Goal: Use online tool/utility: Utilize a website feature to perform a specific function

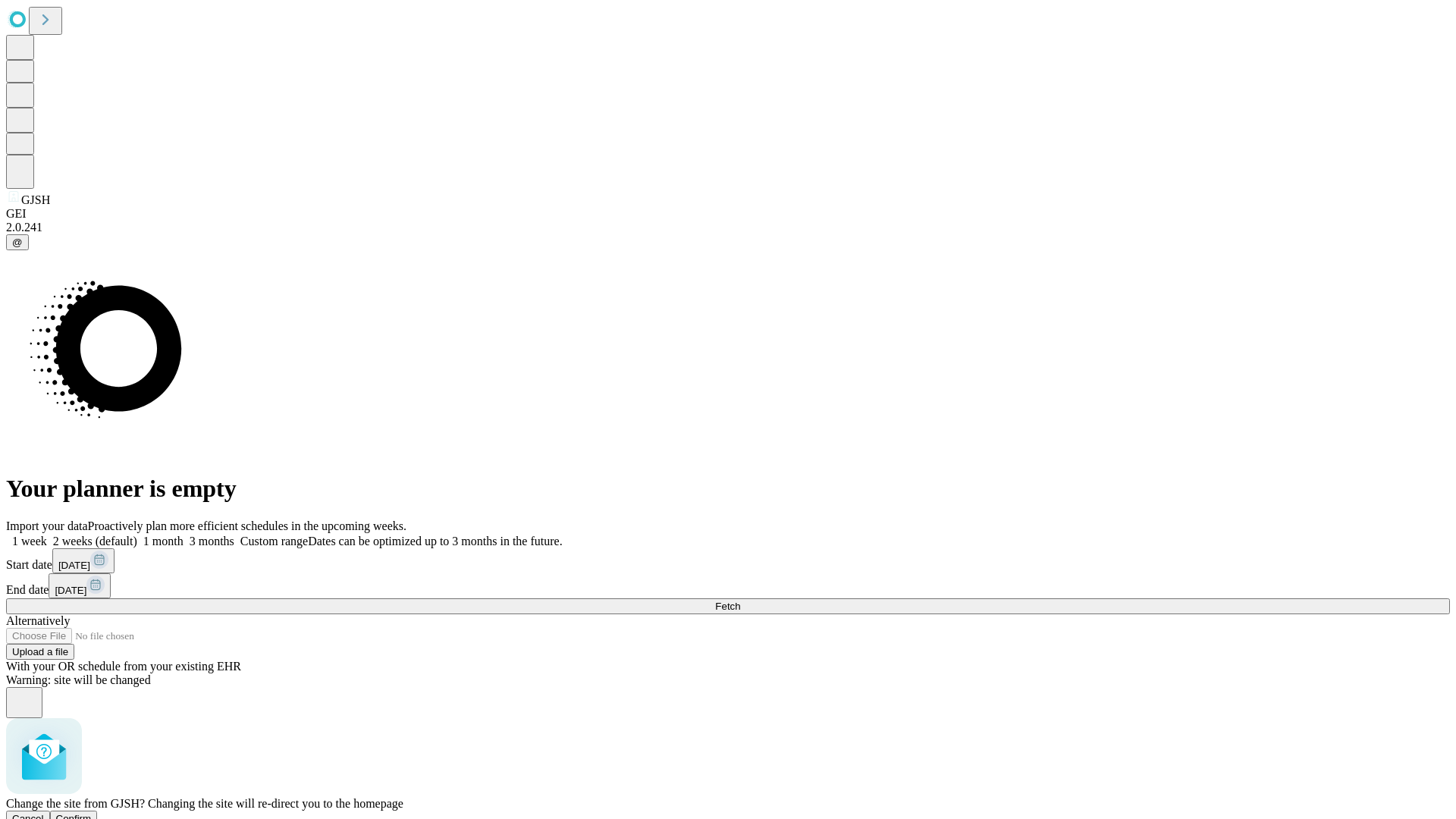
click at [92, 813] on span "Confirm" at bounding box center [74, 818] width 36 height 11
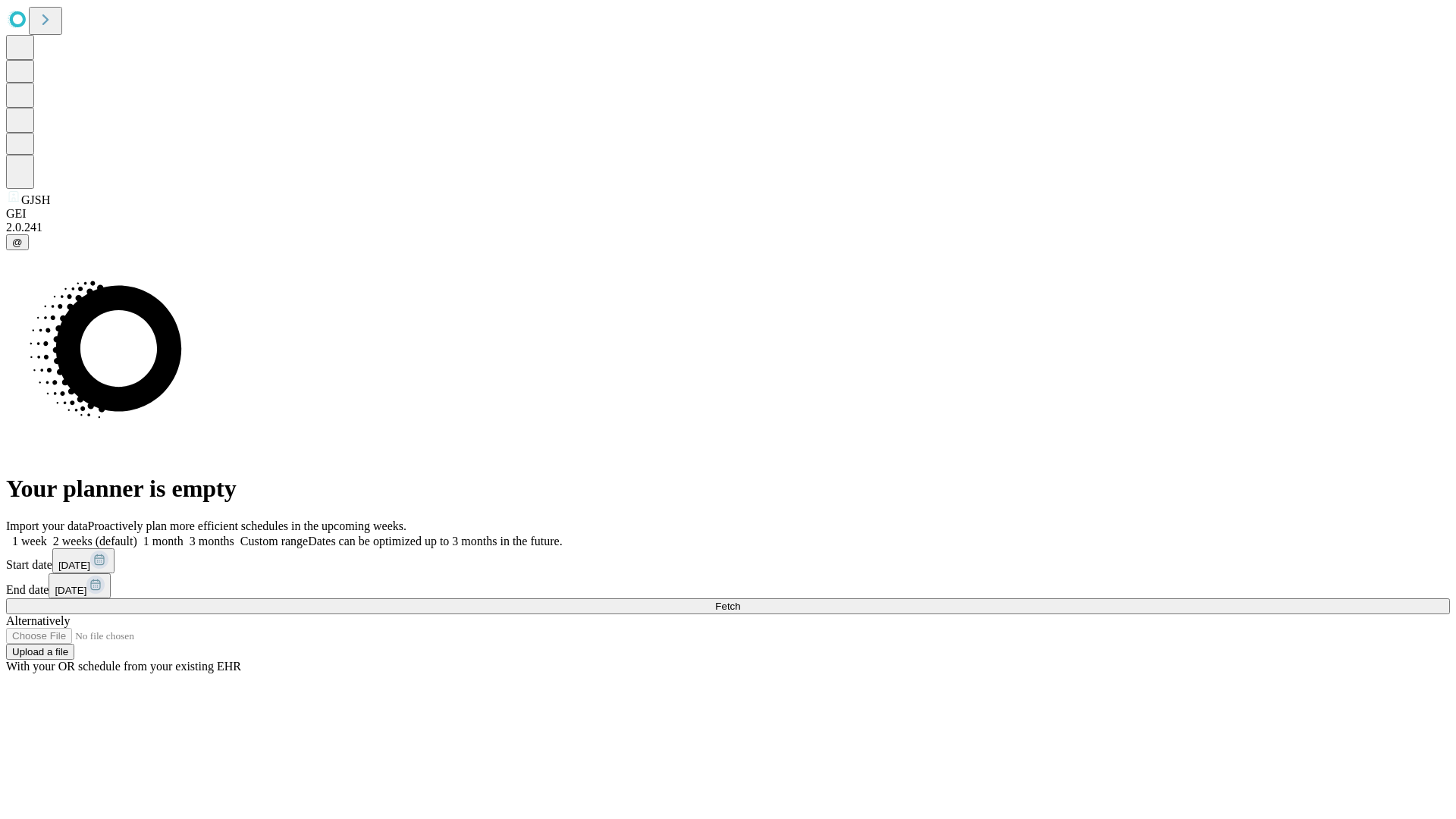
click at [137, 534] on label "2 weeks (default)" at bounding box center [92, 540] width 90 height 13
click at [740, 600] on span "Fetch" at bounding box center [728, 605] width 25 height 11
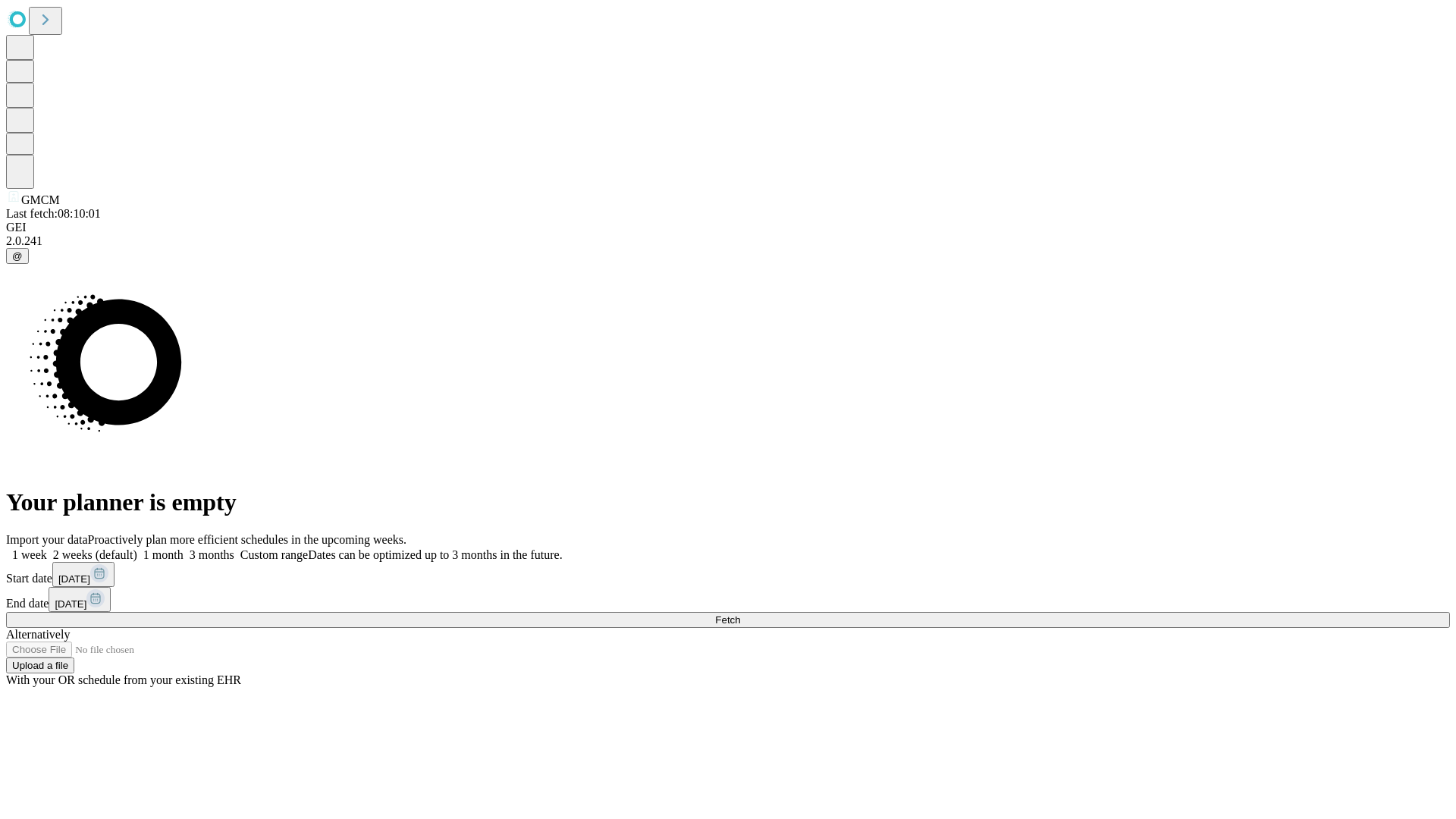
click at [137, 548] on label "2 weeks (default)" at bounding box center [92, 554] width 90 height 13
click at [740, 614] on span "Fetch" at bounding box center [728, 619] width 25 height 11
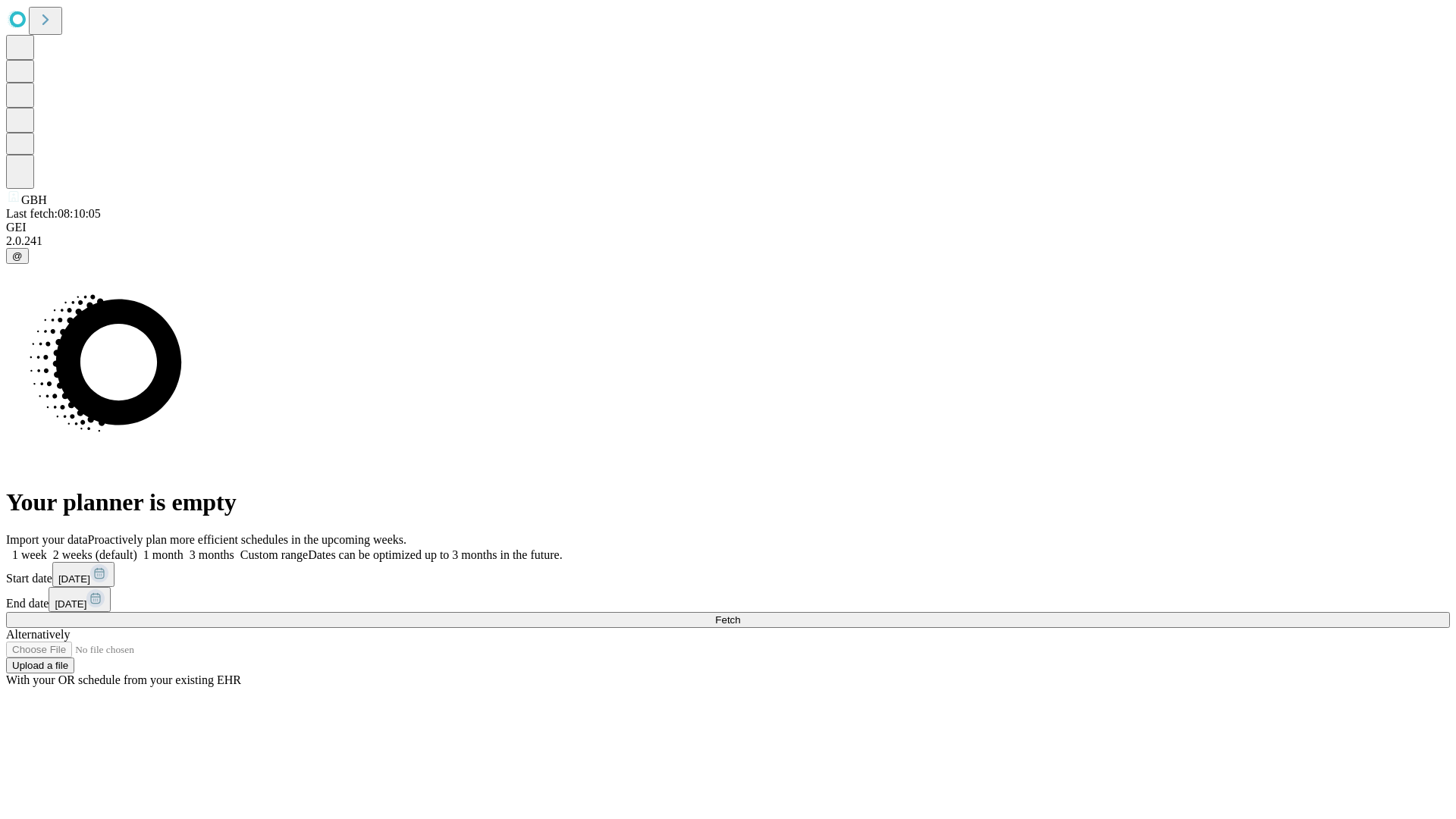
click at [137, 548] on label "2 weeks (default)" at bounding box center [92, 554] width 90 height 13
click at [740, 614] on span "Fetch" at bounding box center [728, 619] width 25 height 11
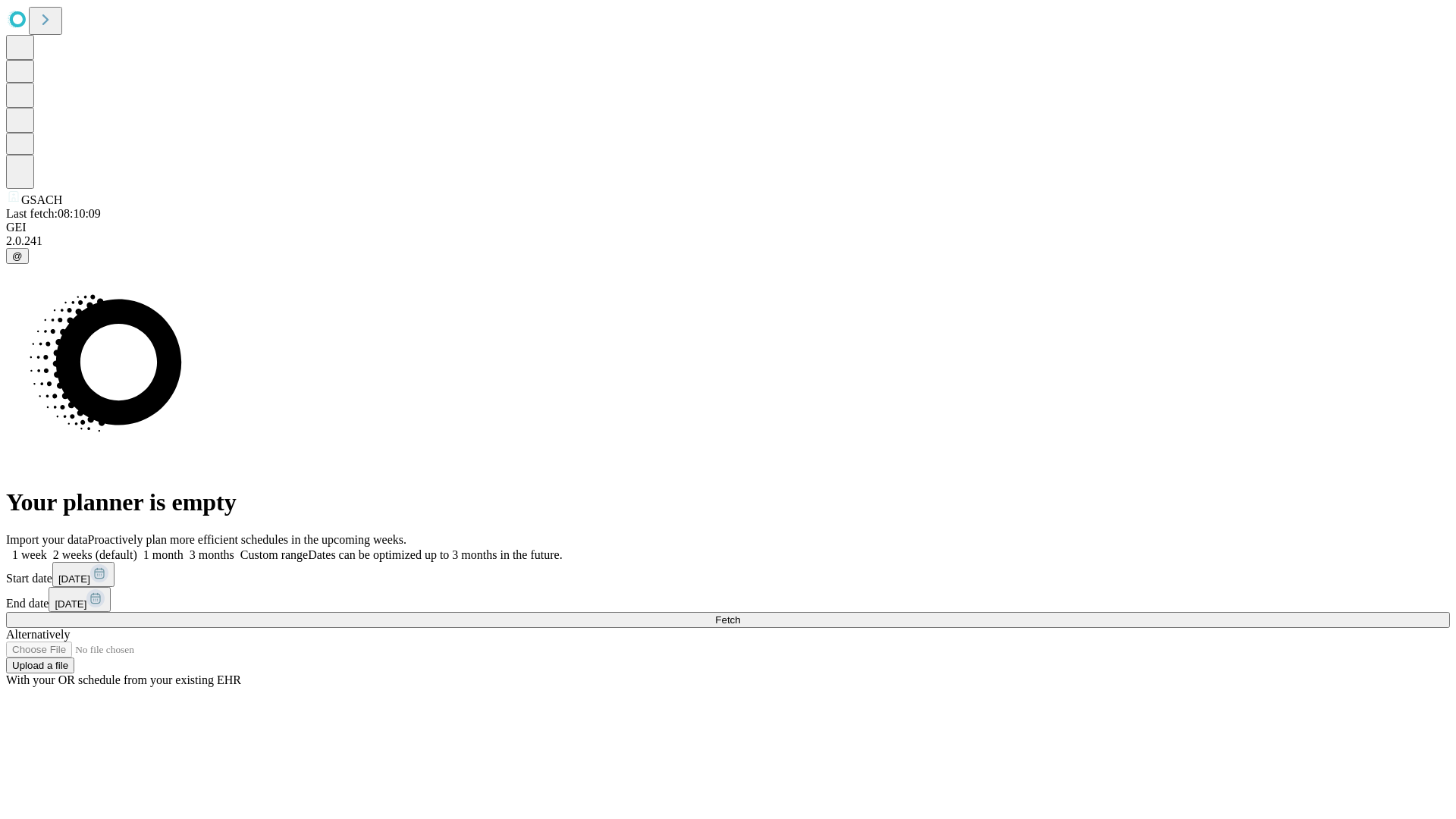
click at [137, 548] on label "2 weeks (default)" at bounding box center [92, 554] width 90 height 13
click at [740, 614] on span "Fetch" at bounding box center [728, 619] width 25 height 11
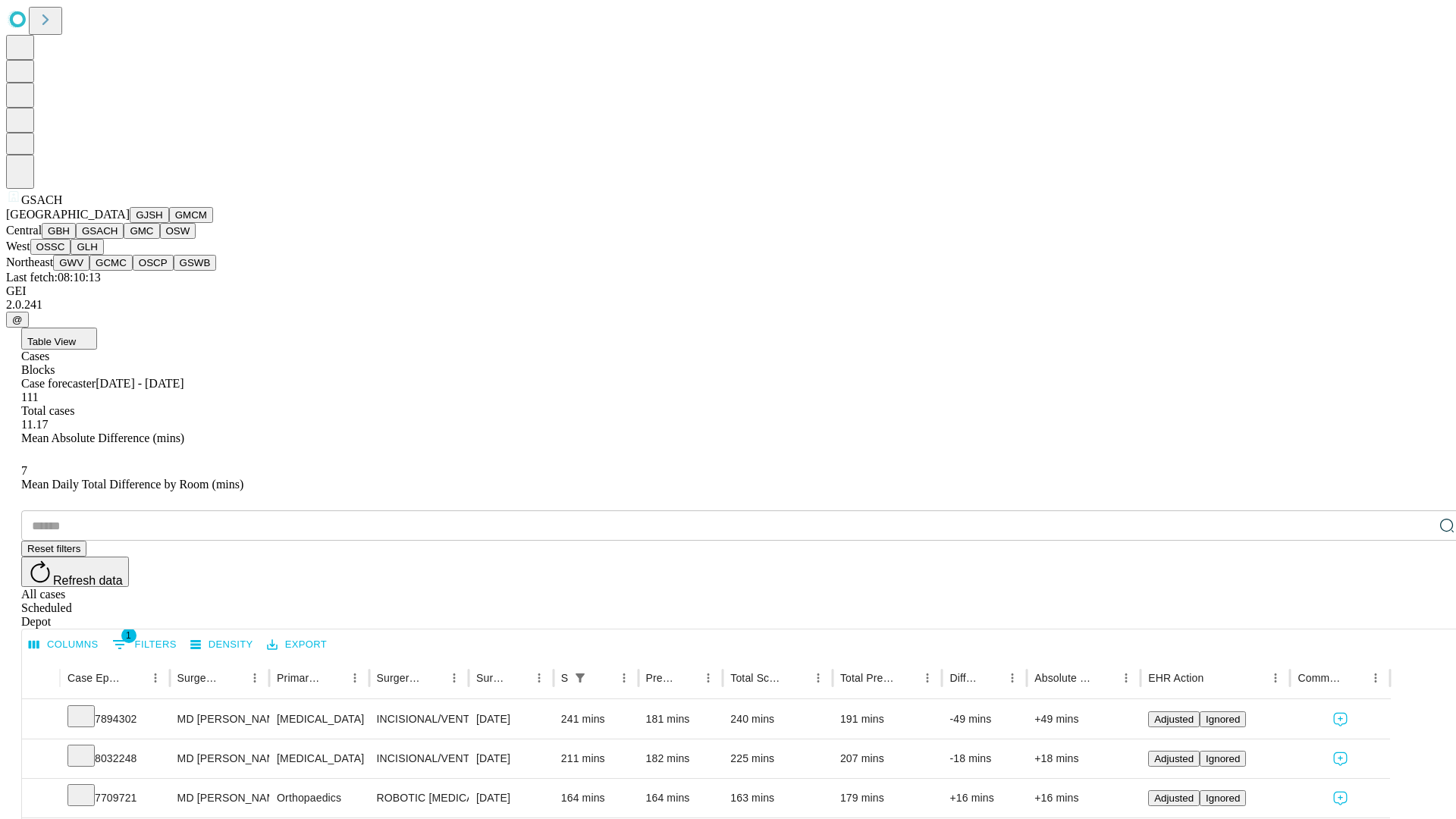
click at [124, 238] on button "GMC" at bounding box center [142, 231] width 36 height 16
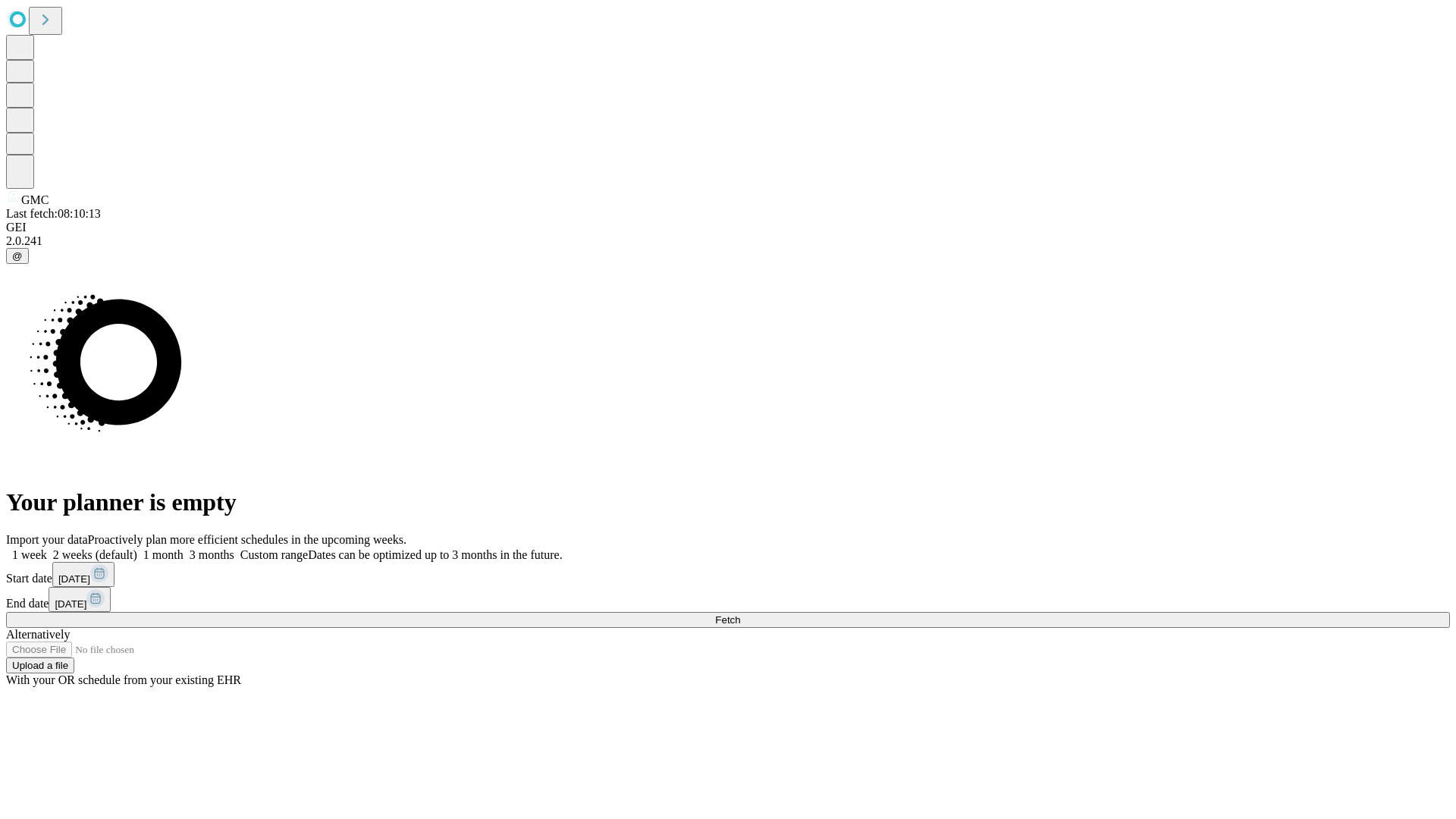
click at [137, 548] on label "2 weeks (default)" at bounding box center [92, 554] width 90 height 13
click at [740, 614] on span "Fetch" at bounding box center [728, 619] width 25 height 11
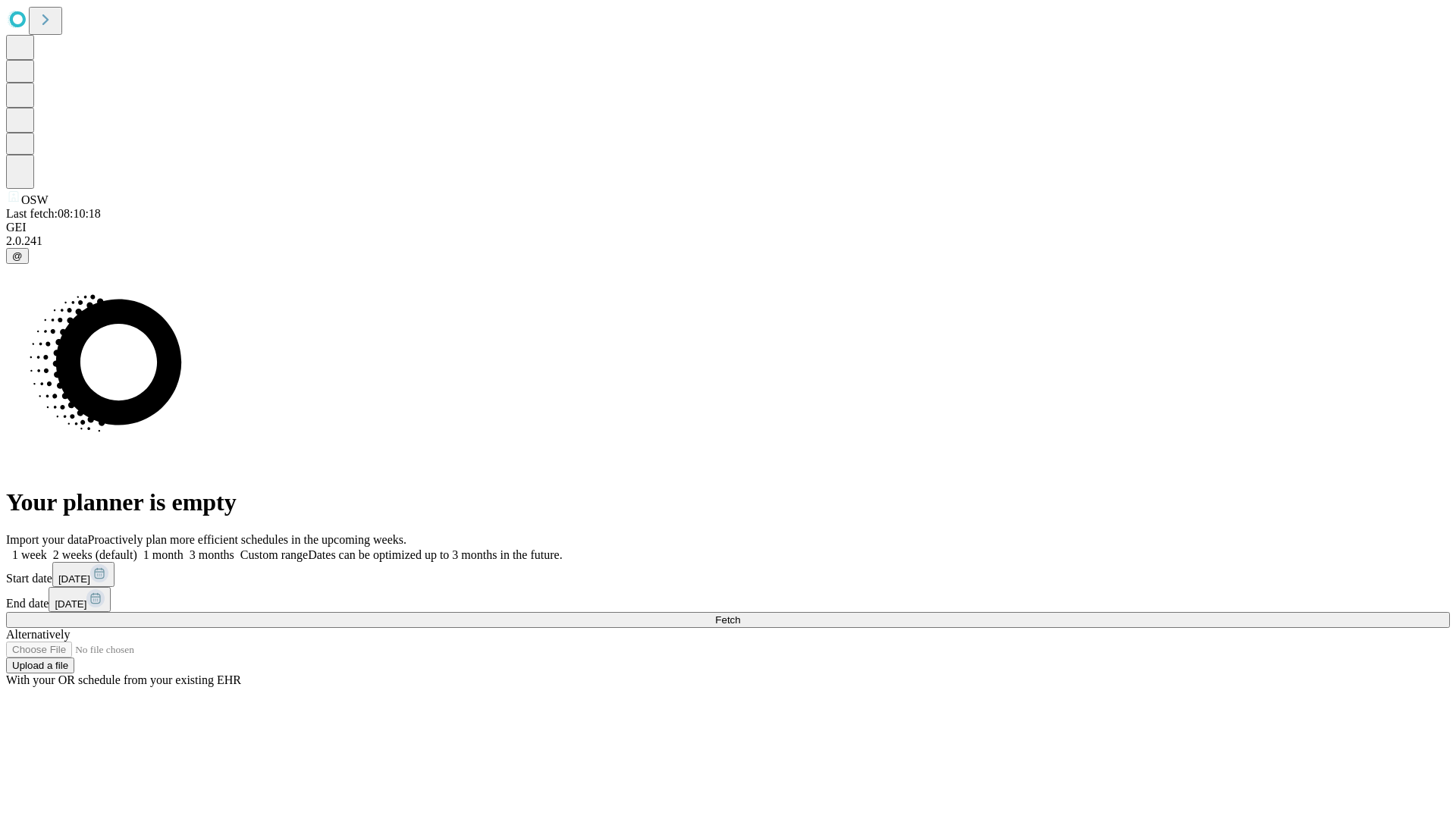
click at [137, 548] on label "2 weeks (default)" at bounding box center [92, 554] width 90 height 13
click at [740, 614] on span "Fetch" at bounding box center [728, 619] width 25 height 11
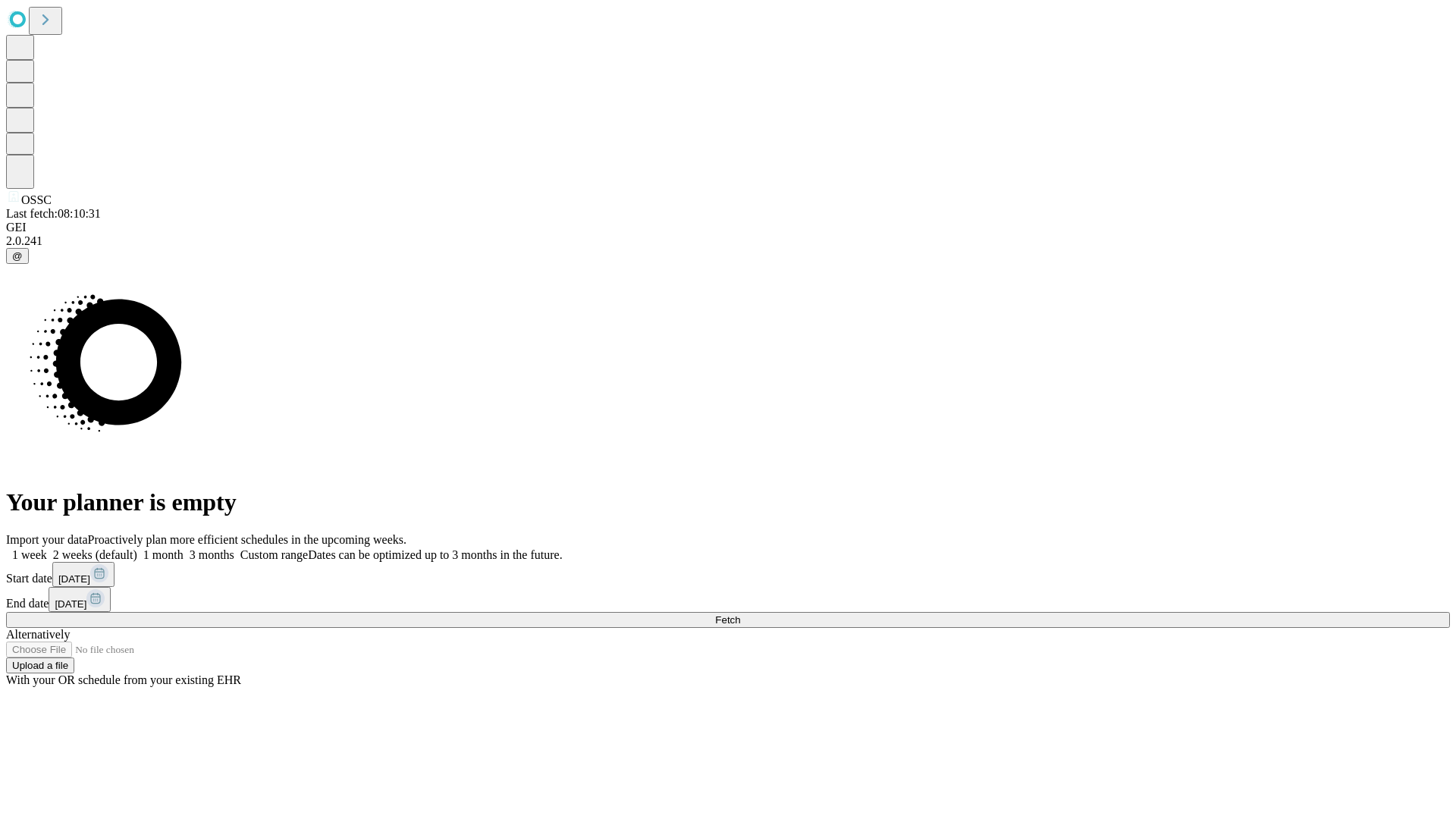
click at [137, 548] on label "2 weeks (default)" at bounding box center [92, 554] width 90 height 13
click at [740, 614] on span "Fetch" at bounding box center [728, 619] width 25 height 11
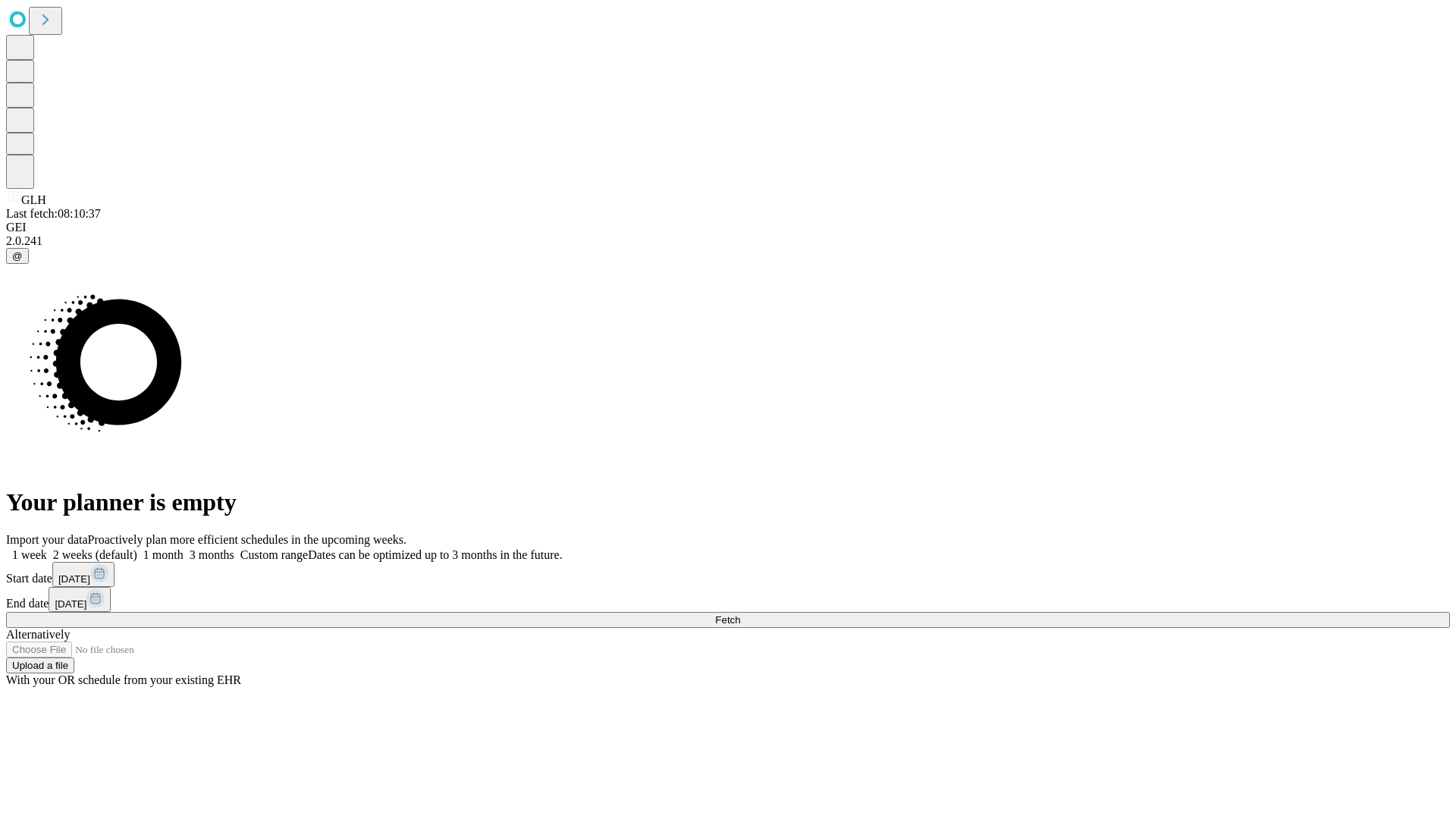
click at [137, 548] on label "2 weeks (default)" at bounding box center [92, 554] width 90 height 13
click at [740, 614] on span "Fetch" at bounding box center [728, 619] width 25 height 11
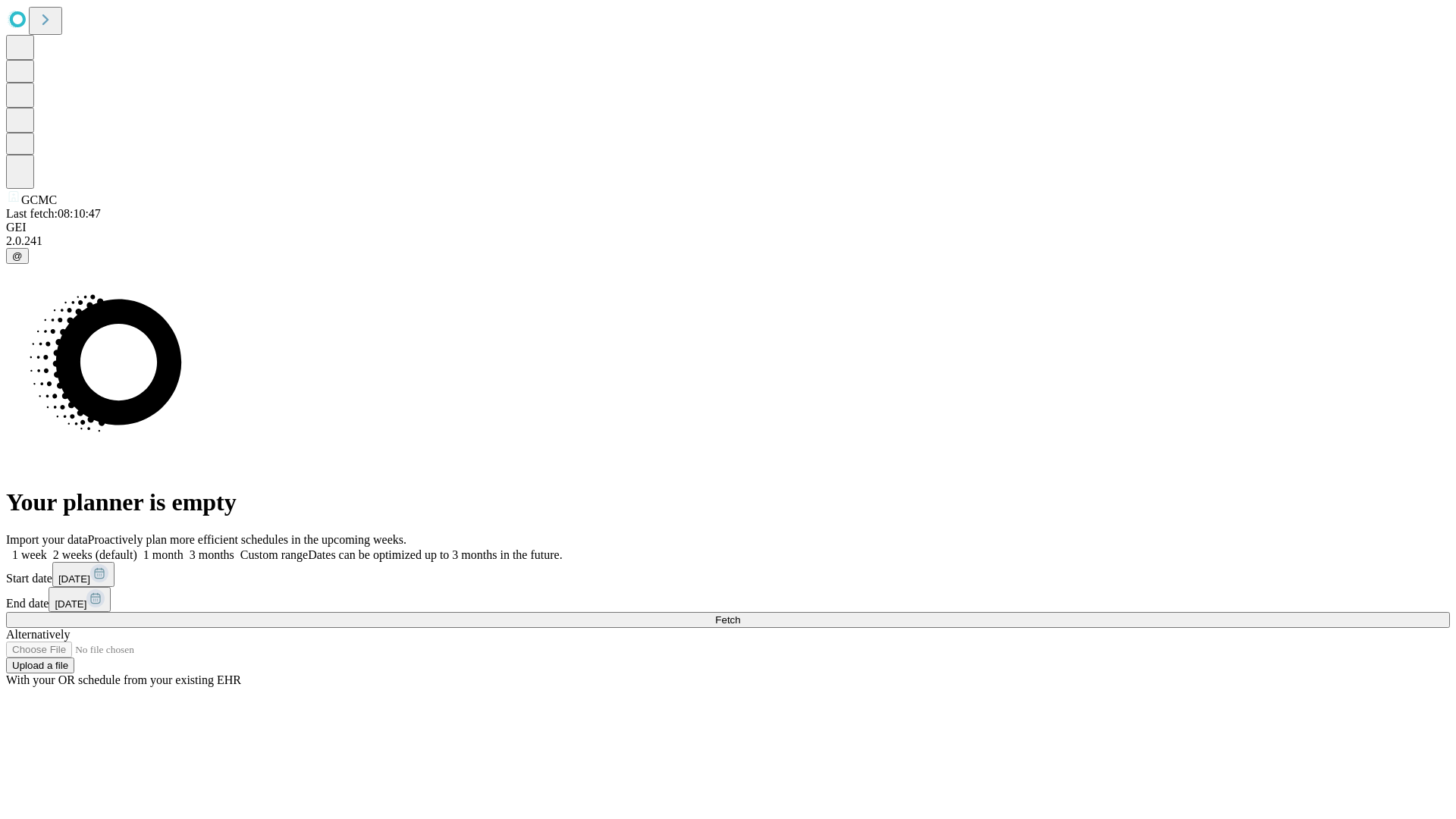
click at [137, 548] on label "2 weeks (default)" at bounding box center [92, 554] width 90 height 13
click at [740, 614] on span "Fetch" at bounding box center [728, 619] width 25 height 11
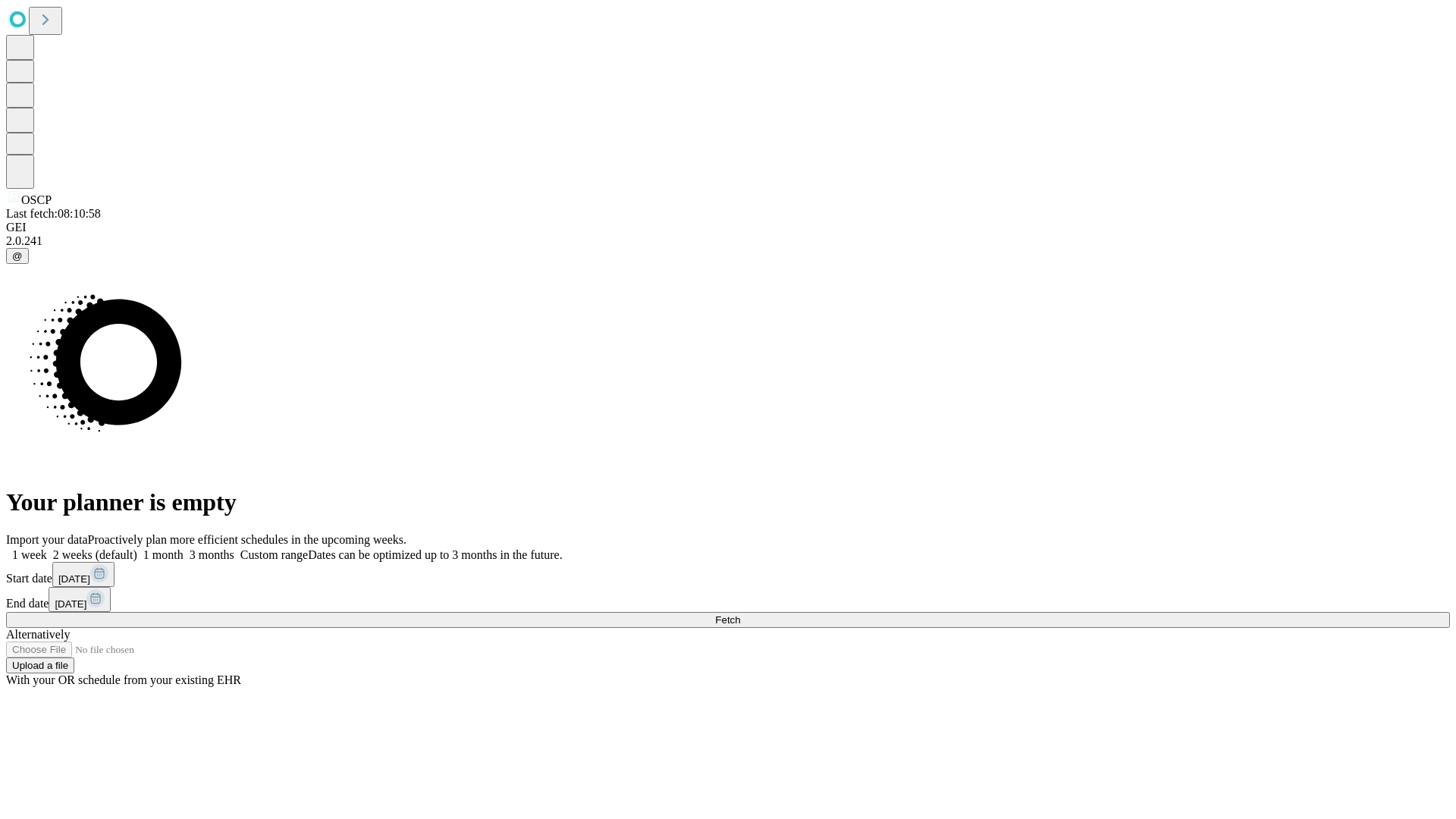
click at [137, 548] on label "2 weeks (default)" at bounding box center [92, 554] width 90 height 13
click at [740, 614] on span "Fetch" at bounding box center [728, 619] width 25 height 11
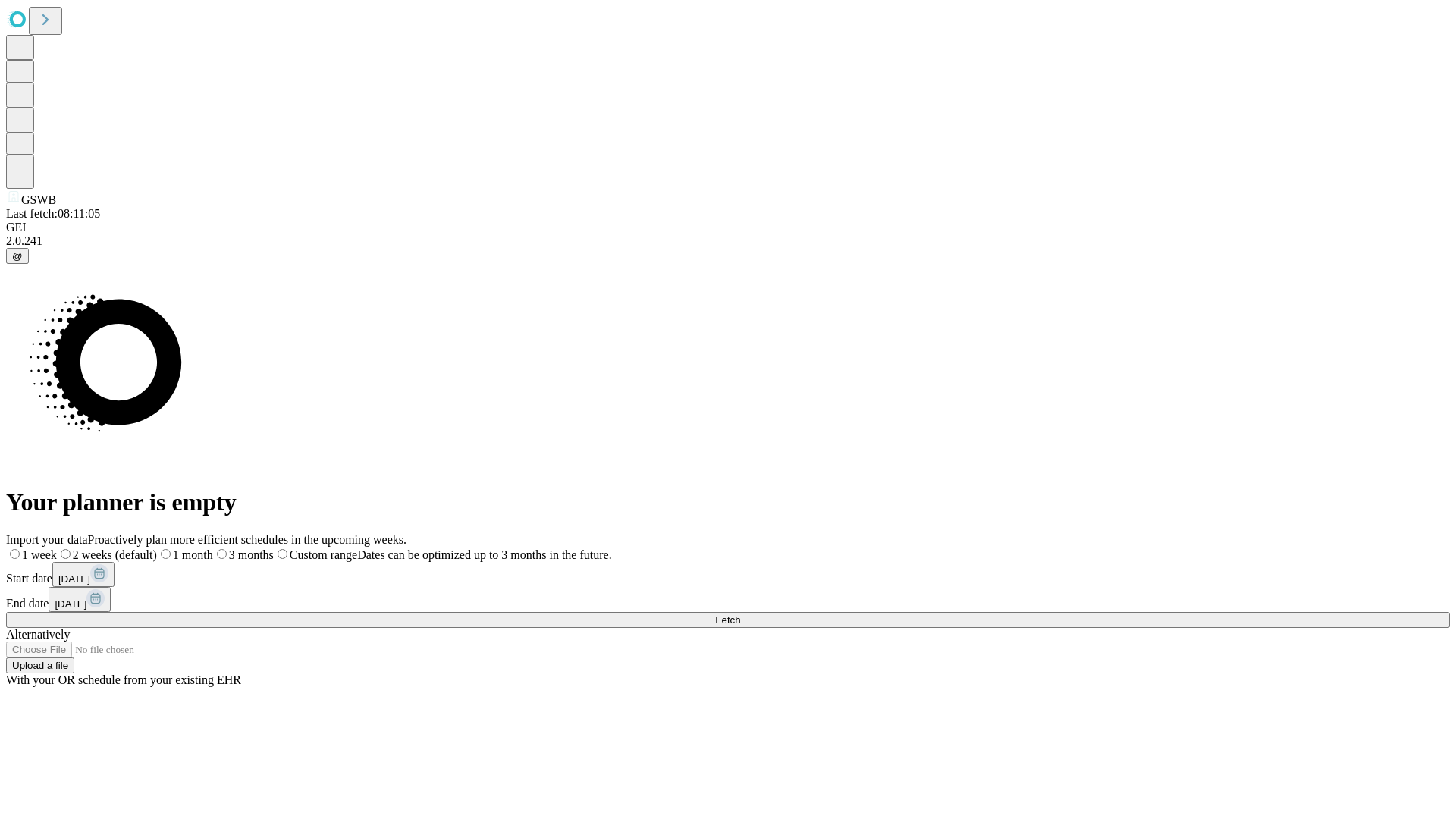
click at [157, 548] on label "2 weeks (default)" at bounding box center [106, 554] width 100 height 13
click at [740, 614] on span "Fetch" at bounding box center [728, 619] width 25 height 11
